Goal: Find contact information: Find contact information

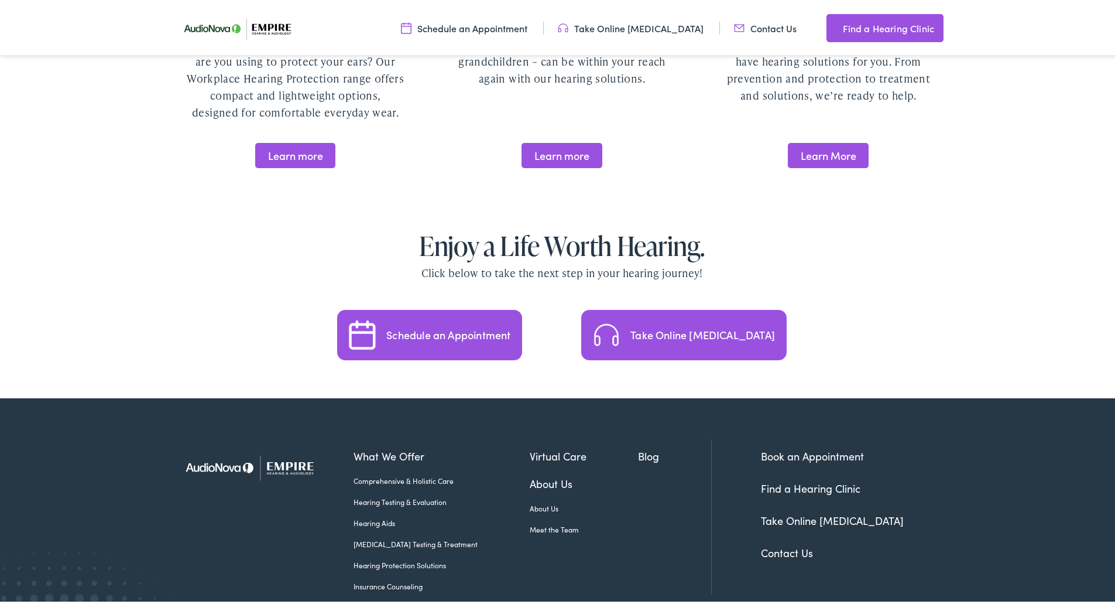
scroll to position [2401, 0]
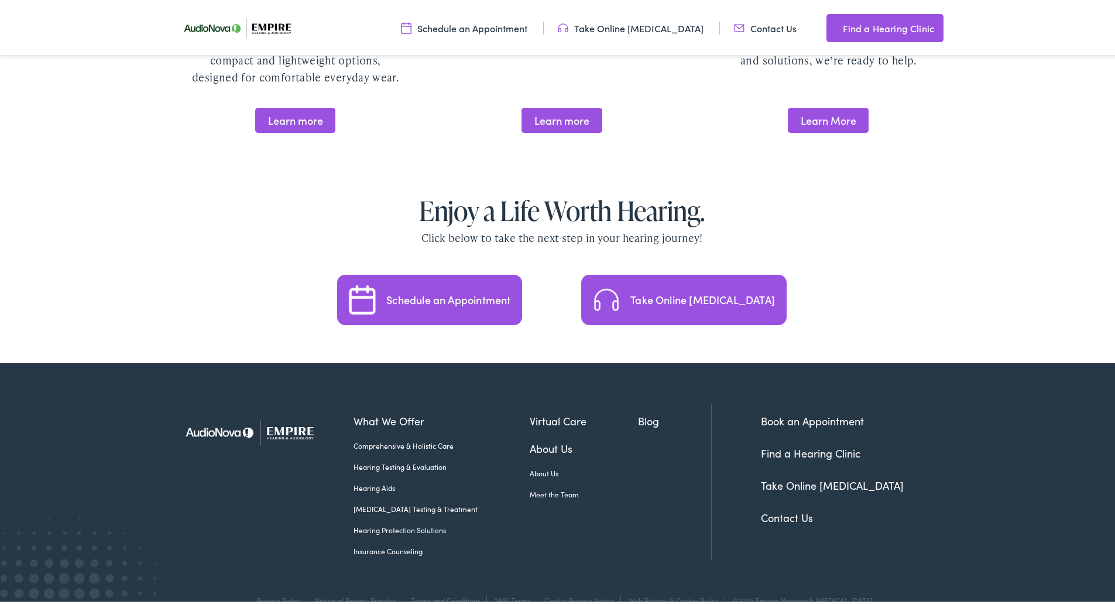
click at [530, 438] on link "About Us" at bounding box center [584, 446] width 109 height 16
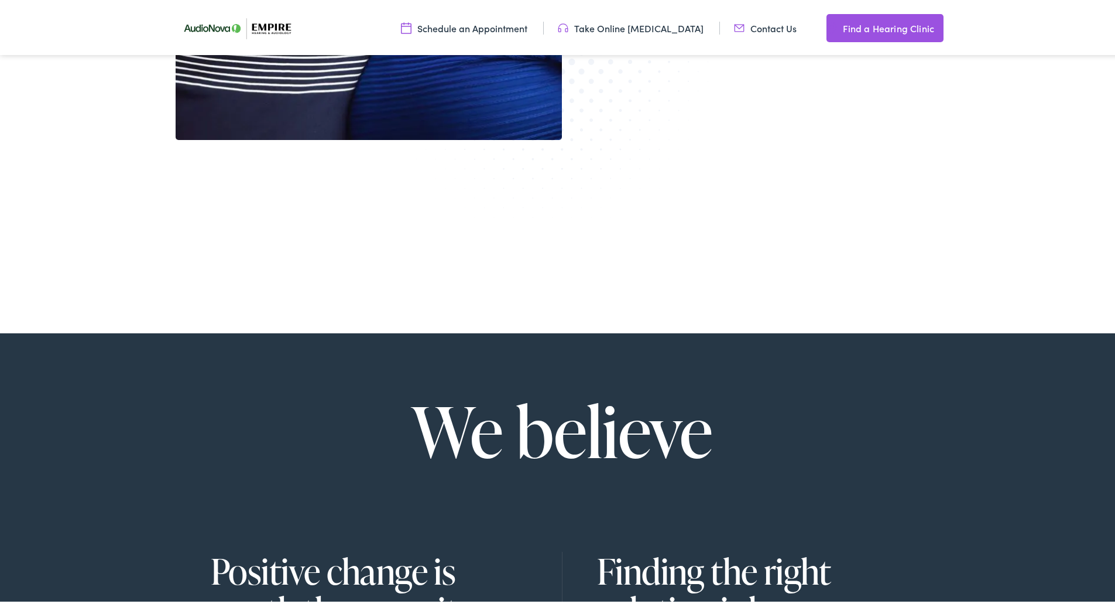
scroll to position [703, 0]
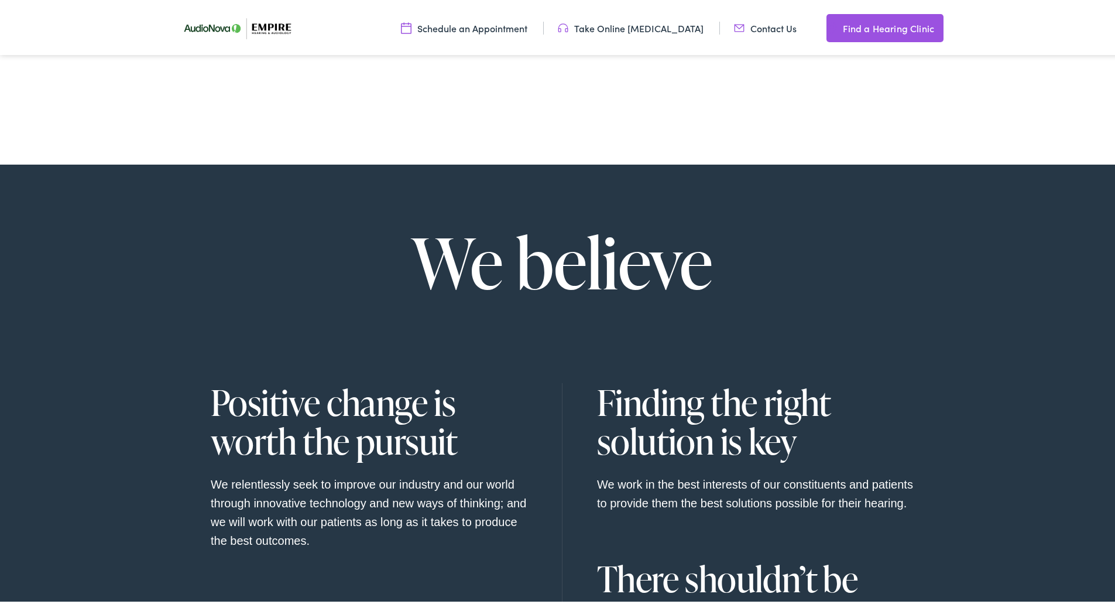
click at [737, 23] on img at bounding box center [739, 25] width 11 height 13
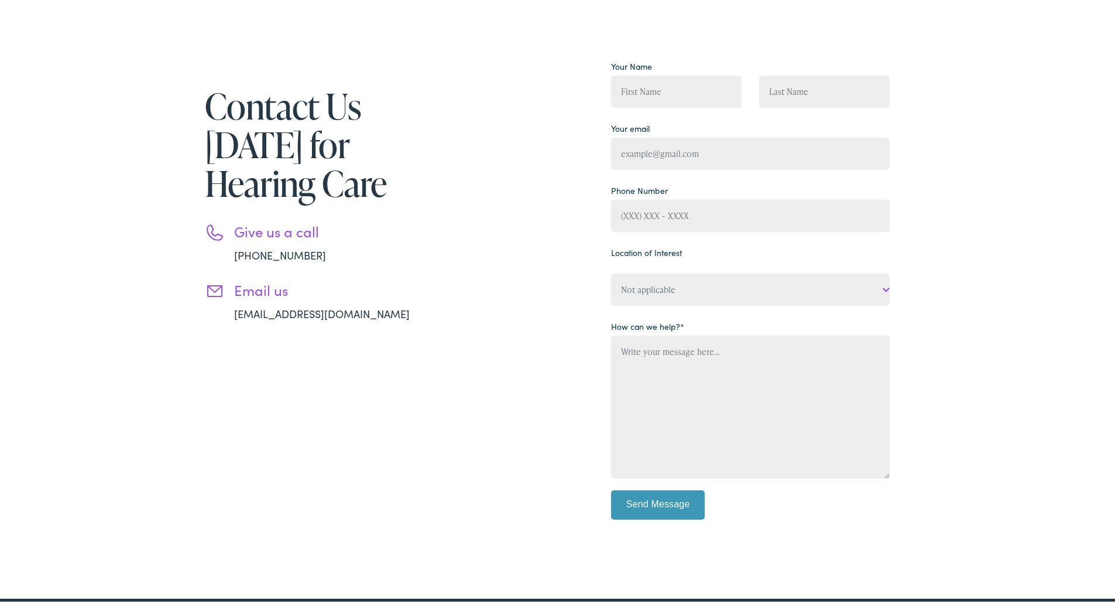
scroll to position [176, 0]
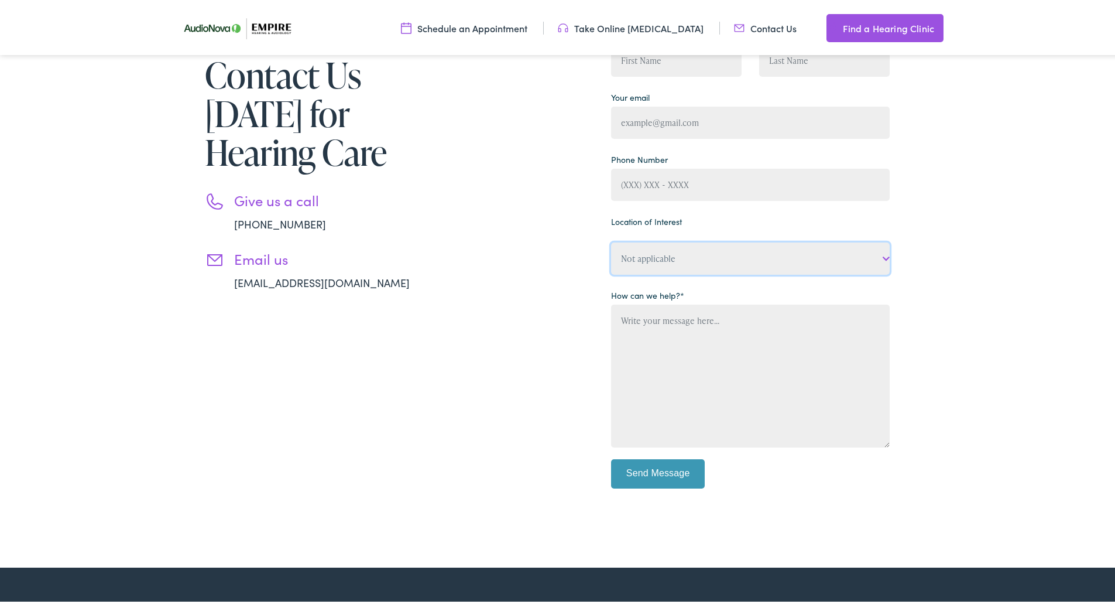
click at [746, 255] on select "Not applicable Empire Hearing & Audiology, Albany Empire Hearing & Audiology, A…" at bounding box center [750, 256] width 279 height 32
click at [512, 309] on div "Contact Us Today for Hearing Care Give us a call 888-480-2052 Email us info@emp…" at bounding box center [533, 265] width 714 height 482
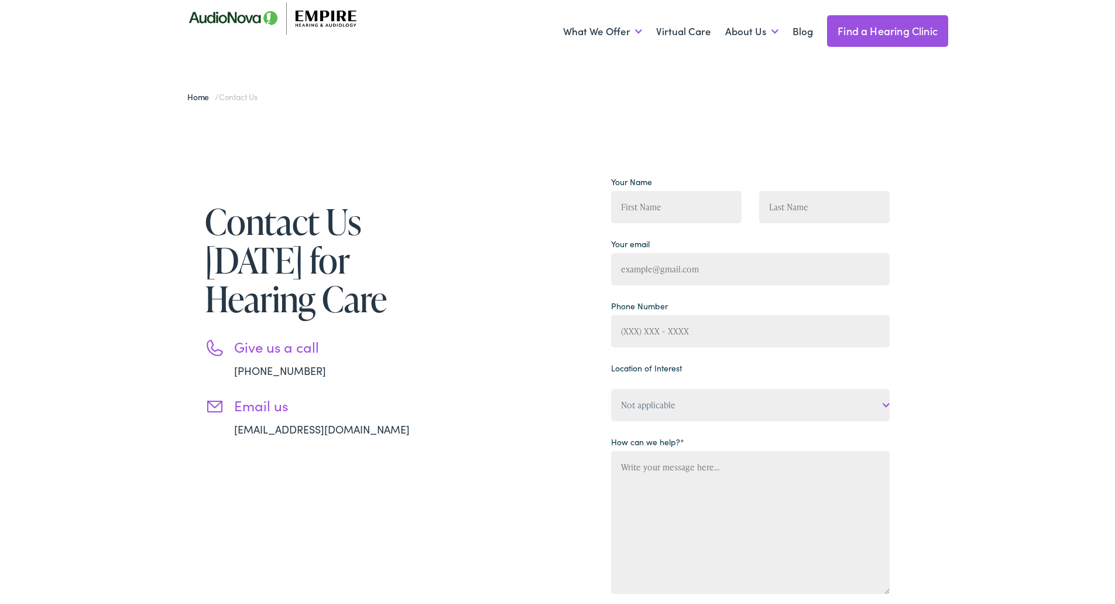
scroll to position [0, 0]
